Goal: Find specific page/section: Find specific page/section

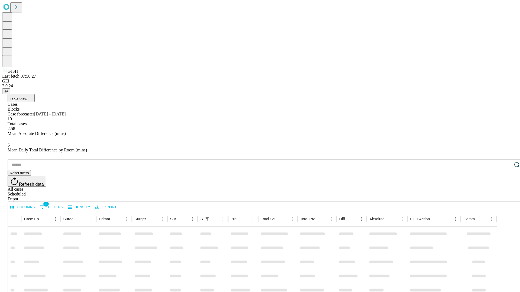
click at [506, 197] on div "Depot" at bounding box center [266, 199] width 516 height 5
